Goal: Complete Application Form: Complete application form

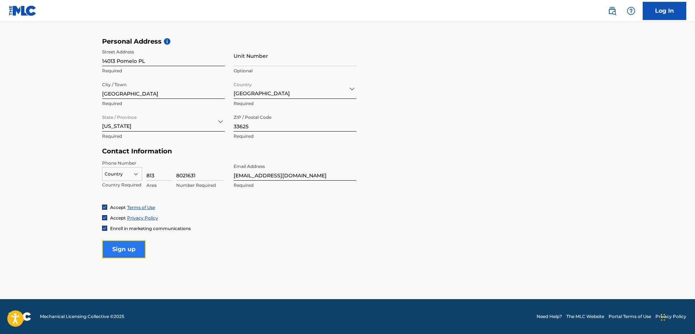
click at [121, 249] on input "Sign up" at bounding box center [124, 249] width 44 height 18
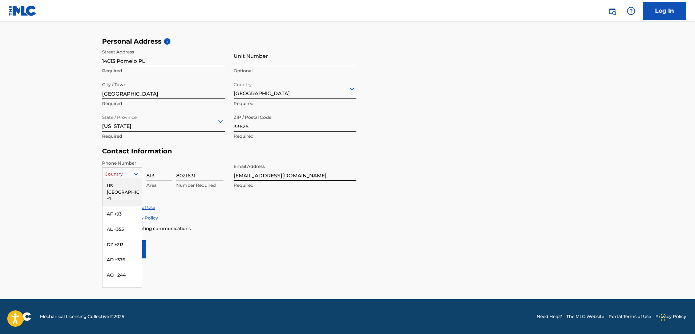
click at [134, 173] on icon at bounding box center [136, 174] width 4 height 2
click at [122, 184] on div "US, [GEOGRAPHIC_DATA] +1" at bounding box center [121, 192] width 39 height 28
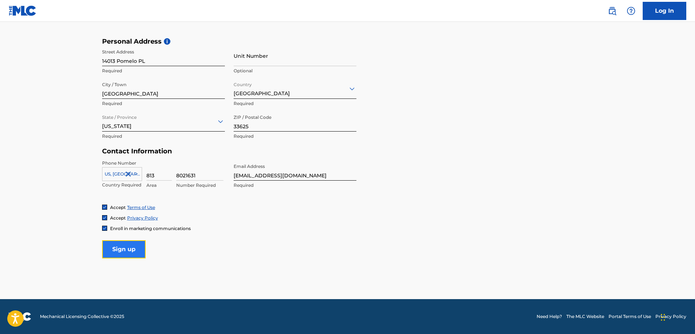
click at [126, 248] on input "Sign up" at bounding box center [124, 249] width 44 height 18
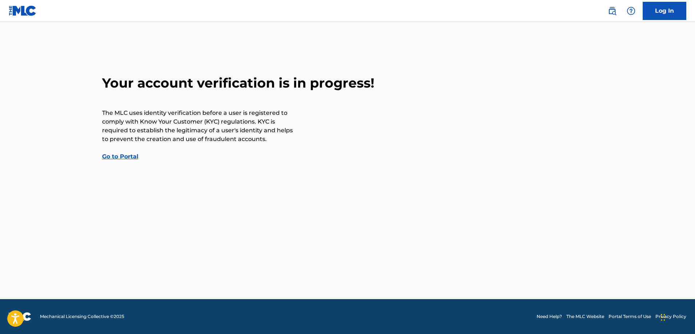
click at [128, 154] on link "Go to Portal" at bounding box center [120, 156] width 36 height 7
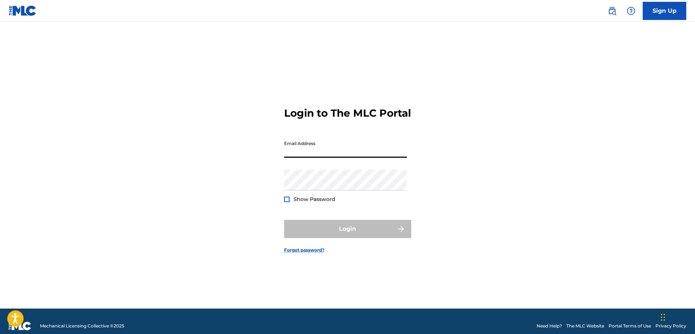
click at [317, 151] on input "Email Address" at bounding box center [345, 147] width 123 height 21
type input "[EMAIL_ADDRESS][DOMAIN_NAME]"
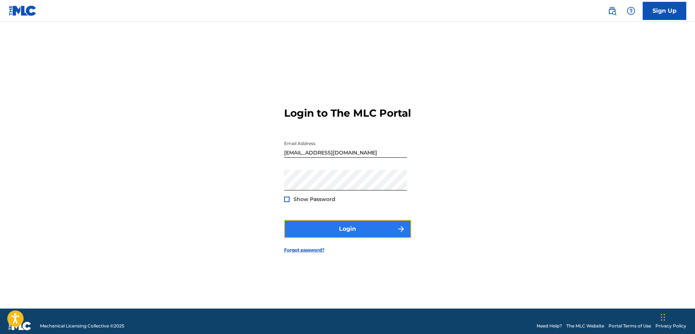
click at [341, 232] on button "Login" at bounding box center [347, 229] width 127 height 18
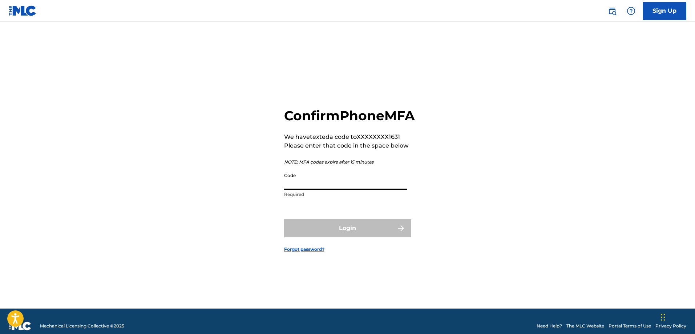
click at [330, 190] on input "Code" at bounding box center [345, 179] width 123 height 21
type input "585854"
click at [341, 235] on button "Login" at bounding box center [347, 228] width 127 height 18
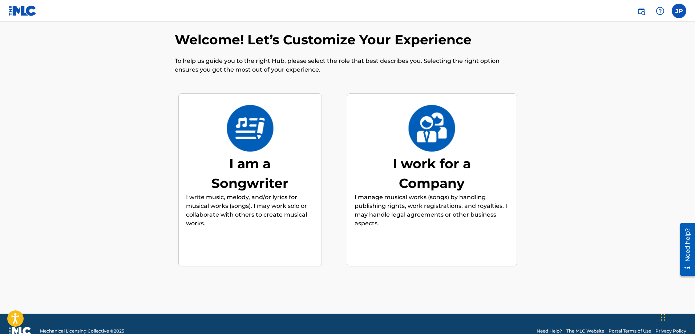
click at [273, 129] on img at bounding box center [250, 128] width 48 height 46
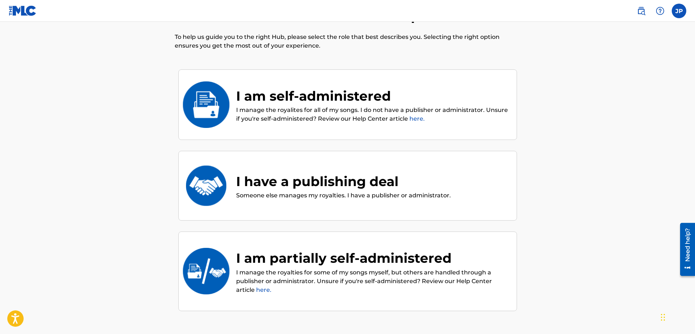
click at [323, 113] on p "I manage the royalites for all of my songs. I do not have a publisher or admini…" at bounding box center [372, 114] width 273 height 17
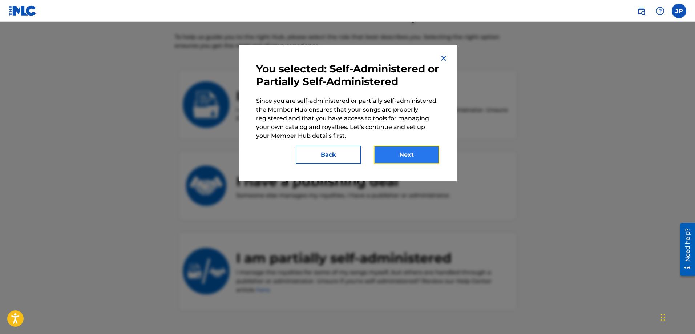
click at [400, 151] on button "Next" at bounding box center [406, 155] width 65 height 18
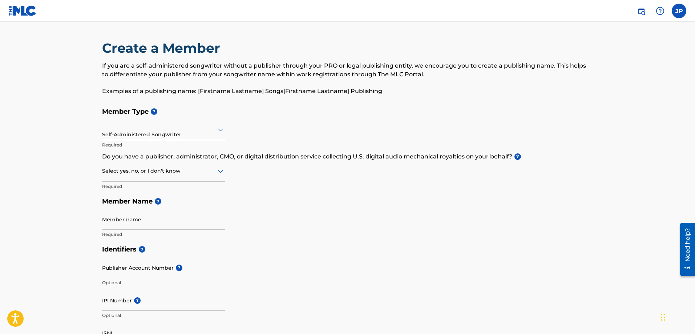
click at [218, 174] on icon at bounding box center [220, 171] width 9 height 9
click at [180, 188] on div "Yes" at bounding box center [163, 190] width 122 height 16
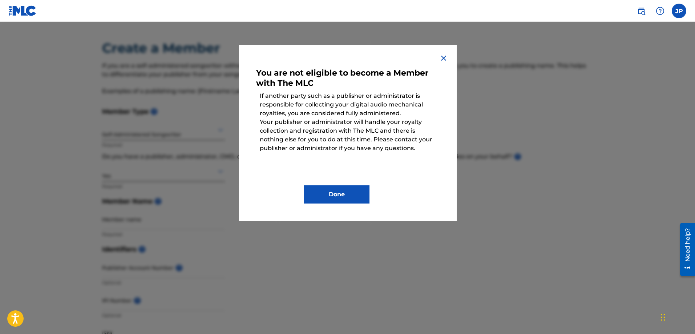
click at [442, 59] on img at bounding box center [443, 58] width 9 height 9
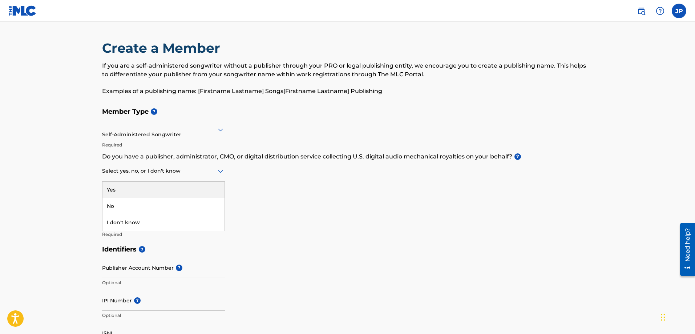
click at [221, 171] on icon at bounding box center [220, 171] width 5 height 3
click at [176, 202] on div "No" at bounding box center [163, 206] width 122 height 16
click at [139, 223] on input "Member name" at bounding box center [163, 219] width 123 height 21
click at [151, 220] on input "Member name" at bounding box center [163, 219] width 123 height 21
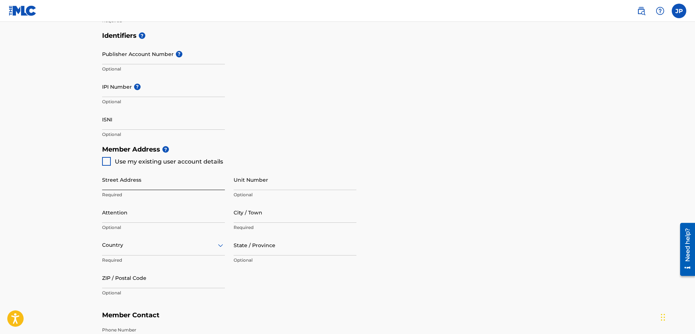
scroll to position [218, 0]
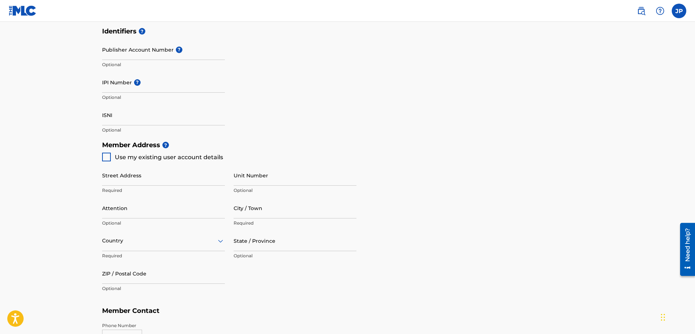
type input "[PERSON_NAME]"
click at [102, 155] on div at bounding box center [106, 156] width 9 height 9
type input "14013 Pomelo PL"
type input "[GEOGRAPHIC_DATA]"
type input "33625"
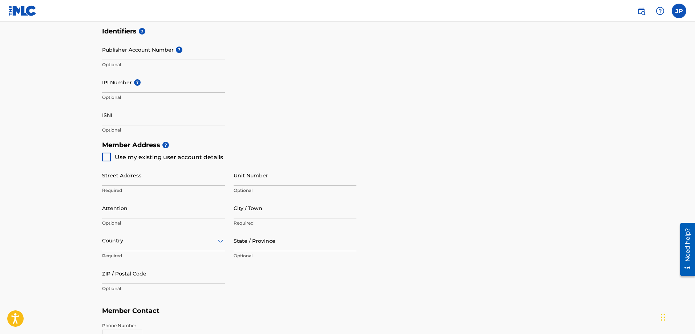
type input "813"
type input "8021631"
type input "[EMAIL_ADDRESS][DOMAIN_NAME]"
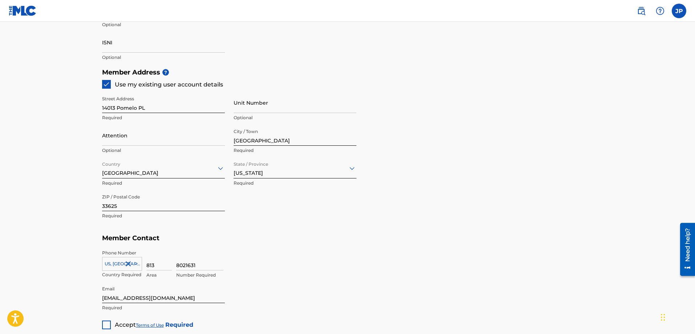
scroll to position [327, 0]
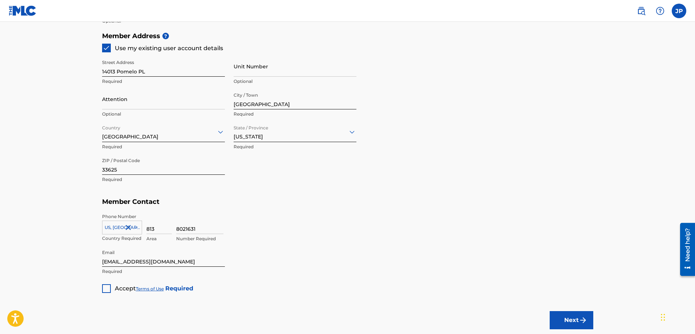
click at [105, 289] on div at bounding box center [106, 288] width 9 height 9
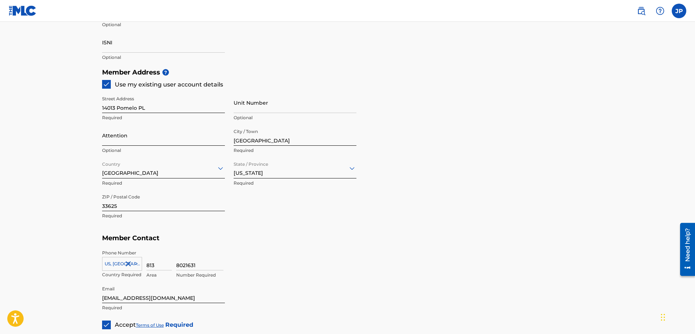
scroll to position [375, 0]
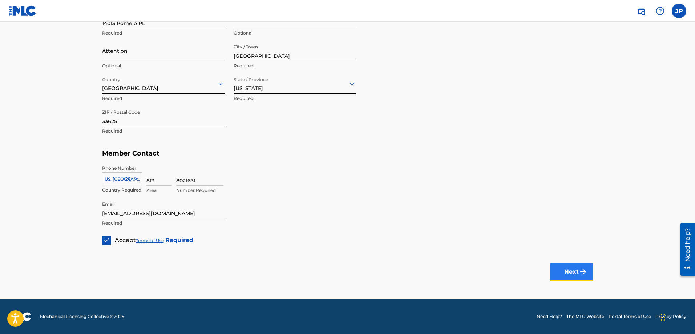
click at [574, 272] on button "Next" at bounding box center [571, 272] width 44 height 18
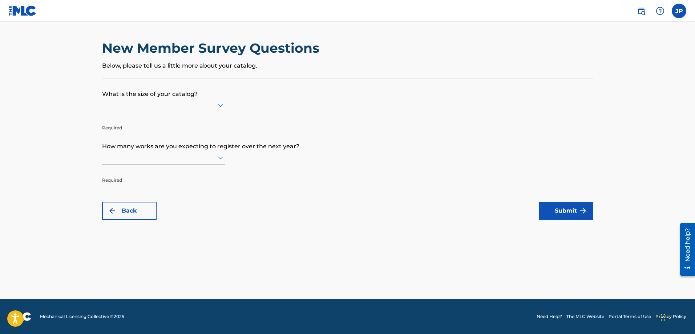
click at [218, 104] on icon at bounding box center [220, 105] width 5 height 3
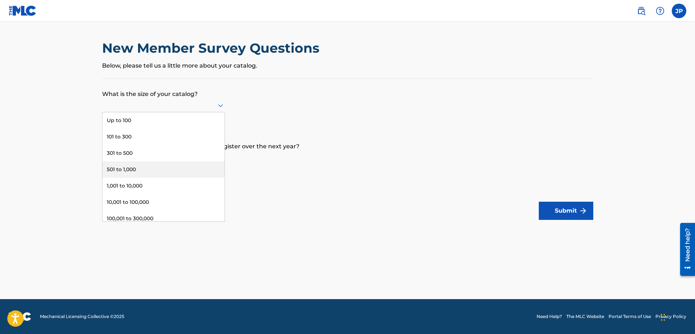
click at [179, 163] on div "501 to 1,000" at bounding box center [163, 169] width 122 height 16
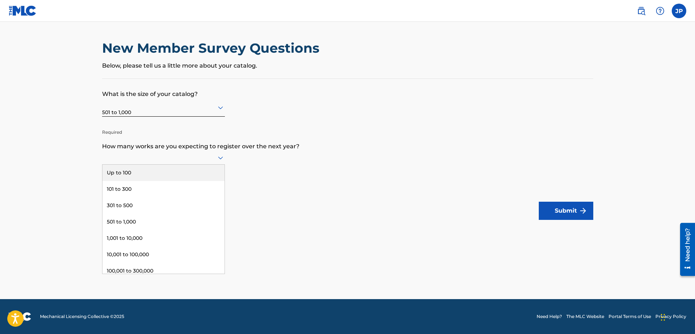
click at [215, 156] on div at bounding box center [163, 157] width 123 height 9
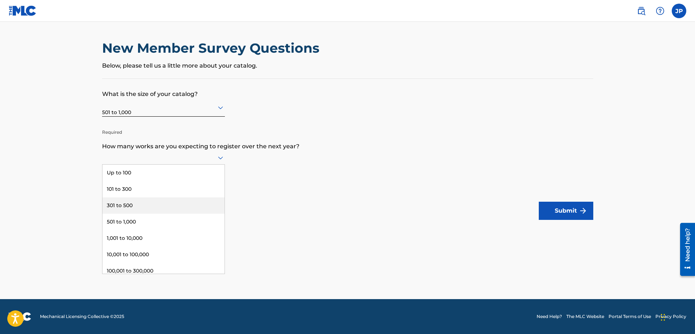
click at [174, 198] on div "301 to 500" at bounding box center [163, 205] width 122 height 16
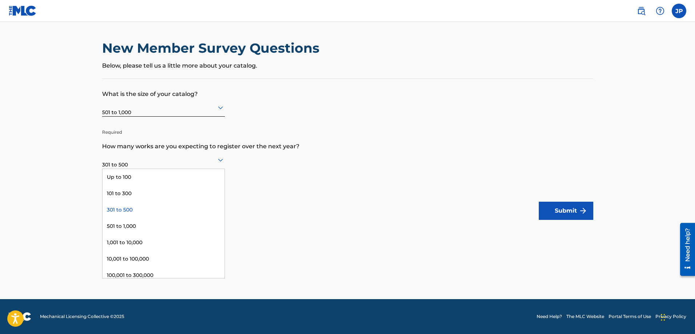
click at [222, 162] on icon at bounding box center [220, 159] width 9 height 9
click at [172, 190] on div "101 to 300" at bounding box center [163, 193] width 122 height 16
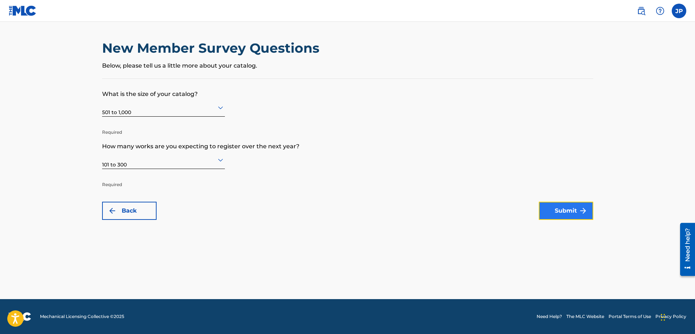
click at [558, 208] on button "Submit" at bounding box center [565, 211] width 54 height 18
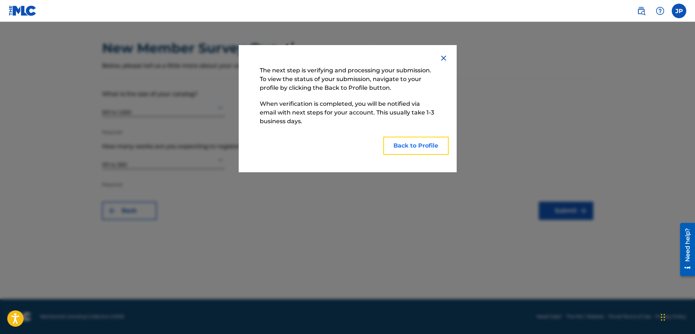
click at [414, 146] on button "Back to Profile" at bounding box center [415, 146] width 65 height 18
